Goal: Find specific page/section: Find specific page/section

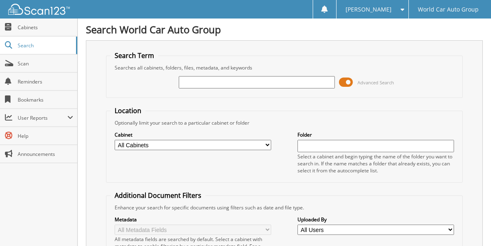
click at [194, 79] on input "text" at bounding box center [257, 82] width 156 height 12
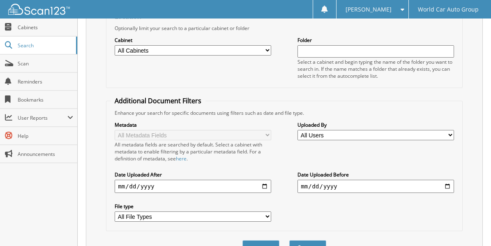
scroll to position [134, 0]
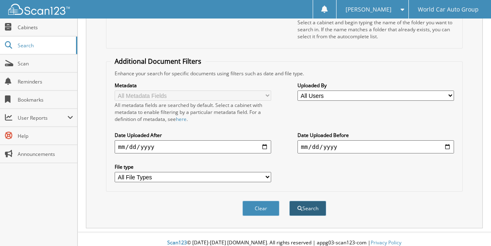
type input "068431"
click at [308, 203] on button "Search" at bounding box center [307, 208] width 37 height 15
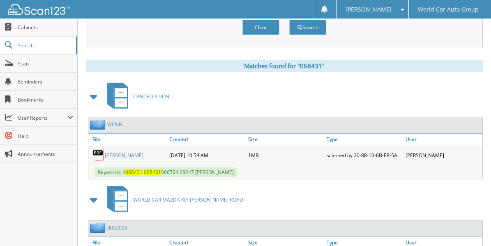
scroll to position [329, 0]
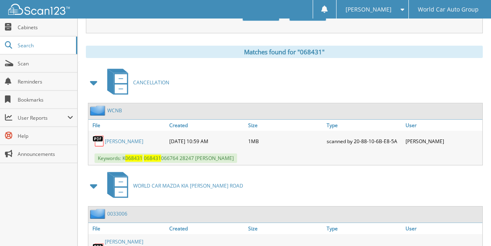
click at [130, 138] on link "DONNA MARTINEZ" at bounding box center [124, 141] width 39 height 7
click at [129, 138] on link "DONNA MARTINEZ" at bounding box center [124, 141] width 39 height 7
click at [28, 43] on span "Search" at bounding box center [45, 45] width 54 height 7
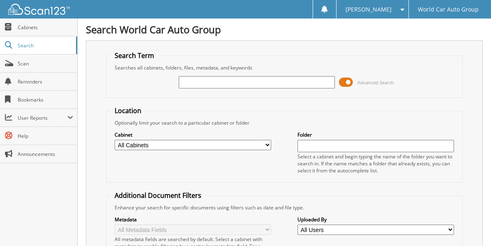
click at [201, 86] on input "text" at bounding box center [257, 82] width 156 height 12
click at [202, 84] on input "text" at bounding box center [257, 82] width 156 height 12
type input "PS068431"
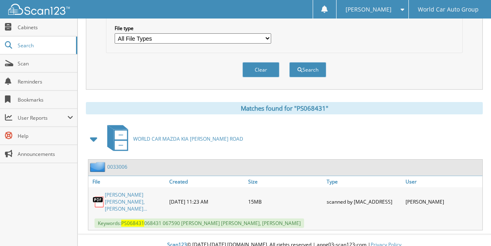
scroll to position [273, 0]
click at [132, 191] on link "[PERSON_NAME] [PERSON_NAME], [PERSON_NAME]..." at bounding box center [135, 201] width 60 height 21
